Goal: Complete application form

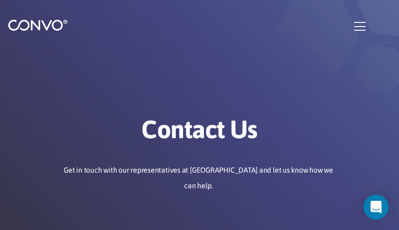
type input "xIqNIzmPPpkhV"
type input "uxemevibif99@gmail.com"
type input "xVQANAbfhOUUrP"
type input "hZupmdbztTzIsz"
type input "IMziUDIILcNotYHh"
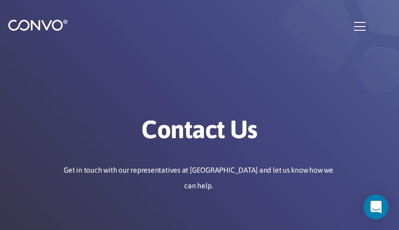
type input "uxemevibif99@gmail.com"
type input "HqGmkNtnIvmp"
type input "meXClMOdk"
type input "oqygVgXcNkRS"
checkbox input"] "false"
